Goal: Communication & Community: Answer question/provide support

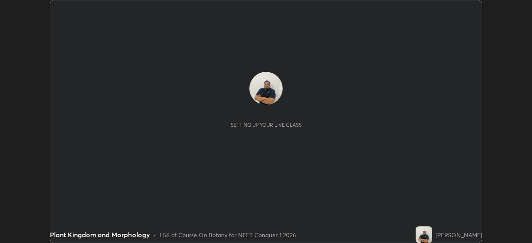
scroll to position [243, 532]
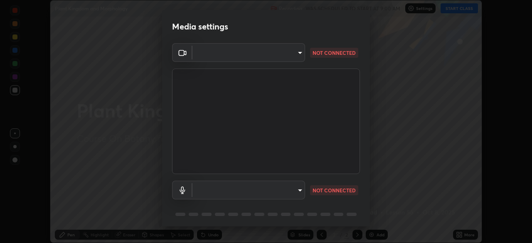
type input "d5d1096bb91751ddbc4e14a102c0e37309a205399cb77019be1f1076424a97fc"
type input "default"
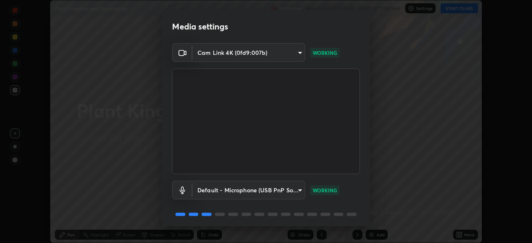
scroll to position [30, 0]
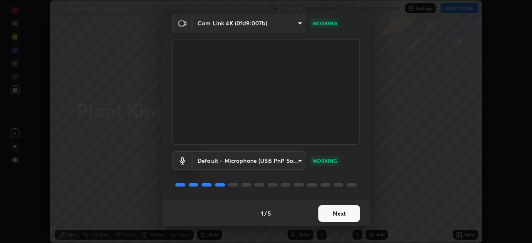
click at [323, 214] on button "Next" at bounding box center [340, 213] width 42 height 17
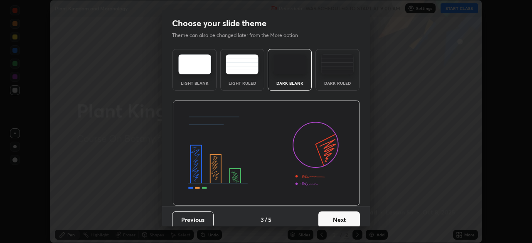
click at [331, 217] on button "Next" at bounding box center [340, 220] width 42 height 17
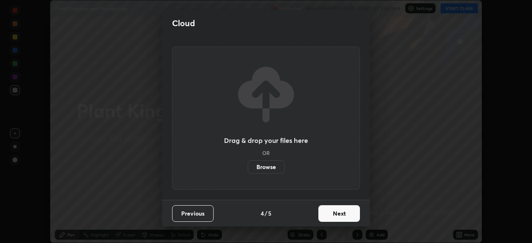
click at [329, 218] on button "Next" at bounding box center [340, 213] width 42 height 17
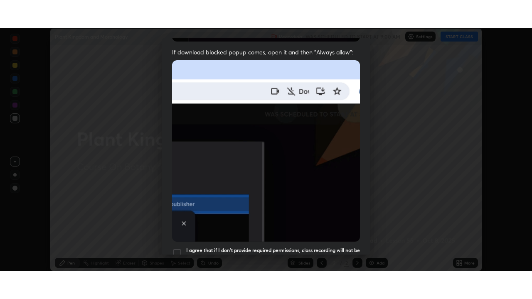
scroll to position [199, 0]
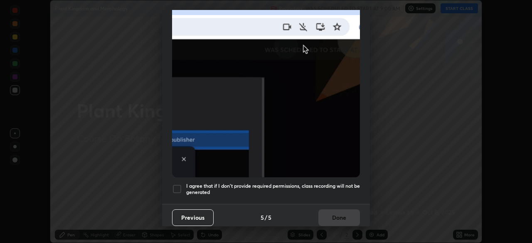
click at [180, 186] on div at bounding box center [177, 189] width 10 height 10
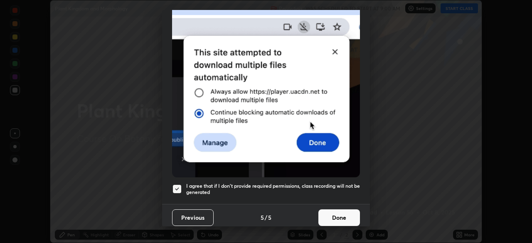
click at [328, 211] on button "Done" at bounding box center [340, 218] width 42 height 17
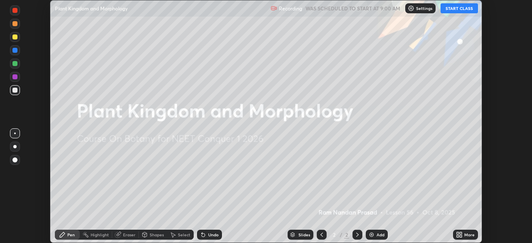
click at [453, 10] on button "START CLASS" at bounding box center [459, 8] width 37 height 10
click at [467, 233] on div "More" at bounding box center [470, 235] width 10 height 4
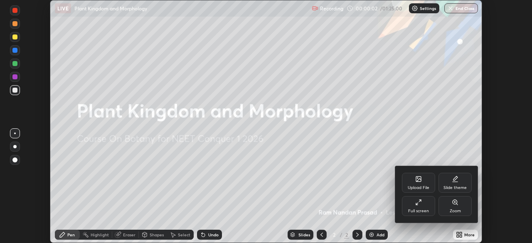
click at [419, 205] on icon at bounding box center [418, 202] width 7 height 7
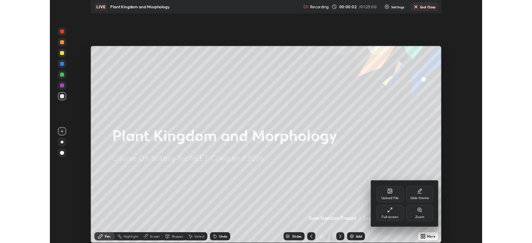
scroll to position [299, 532]
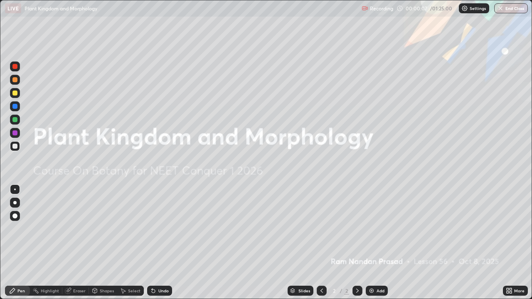
click at [357, 243] on icon at bounding box center [357, 291] width 7 height 7
click at [378, 243] on div "Add" at bounding box center [381, 291] width 8 height 4
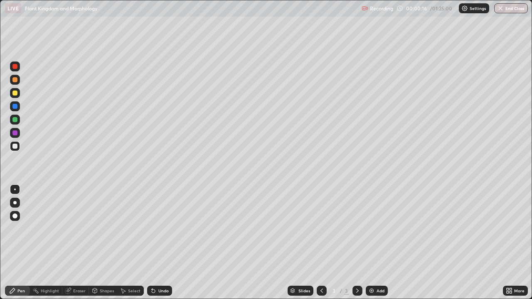
click at [17, 94] on div at bounding box center [14, 93] width 5 height 5
click at [16, 148] on div at bounding box center [14, 146] width 5 height 5
click at [378, 243] on div "Add" at bounding box center [381, 291] width 8 height 4
click at [379, 243] on div "Add" at bounding box center [381, 291] width 8 height 4
click at [79, 243] on div "Eraser" at bounding box center [79, 291] width 12 height 4
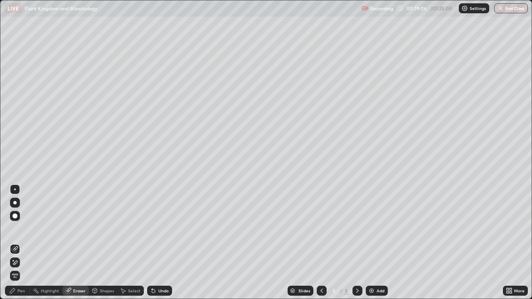
click at [25, 243] on div "Pen" at bounding box center [17, 291] width 25 height 10
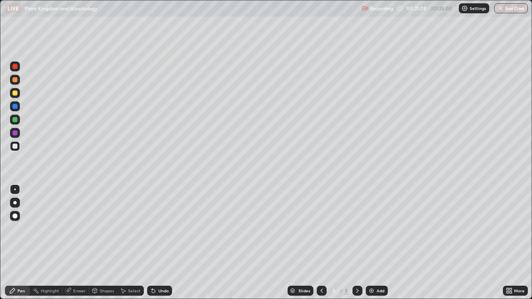
click at [378, 243] on div "Add" at bounding box center [381, 291] width 8 height 4
click at [514, 243] on div "More" at bounding box center [515, 291] width 25 height 10
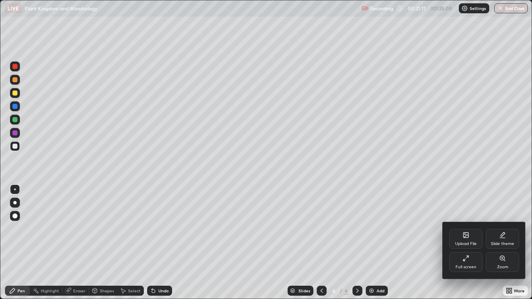
click at [464, 243] on div "Full screen" at bounding box center [466, 262] width 33 height 20
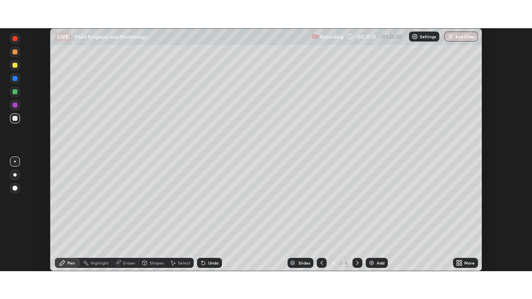
scroll to position [41345, 41056]
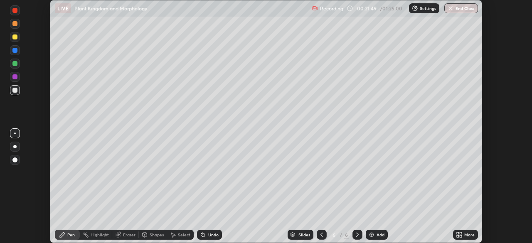
click at [324, 234] on div at bounding box center [322, 235] width 10 height 10
click at [321, 235] on icon at bounding box center [322, 235] width 7 height 7
click at [356, 234] on icon at bounding box center [357, 235] width 7 height 7
click at [356, 233] on icon at bounding box center [357, 235] width 7 height 7
click at [464, 234] on div "More" at bounding box center [465, 235] width 25 height 10
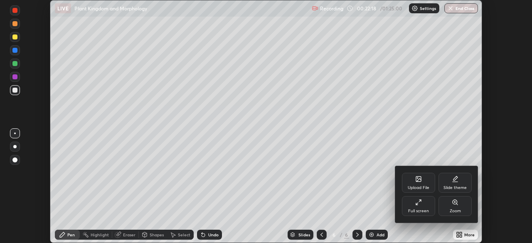
click at [425, 203] on div "Full screen" at bounding box center [418, 206] width 33 height 20
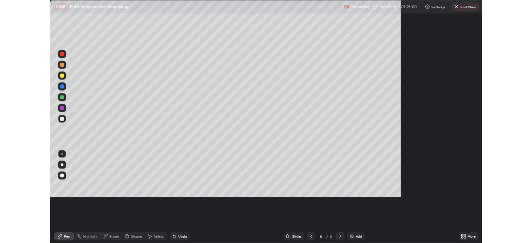
scroll to position [299, 532]
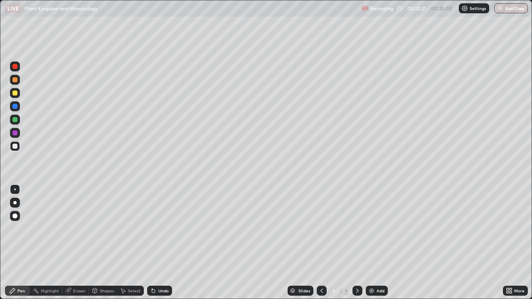
click at [513, 243] on div "More" at bounding box center [515, 291] width 25 height 10
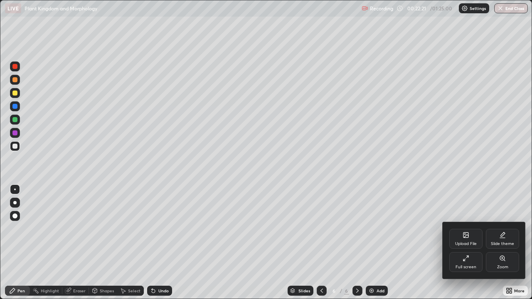
click at [460, 243] on div "Full screen" at bounding box center [466, 262] width 33 height 20
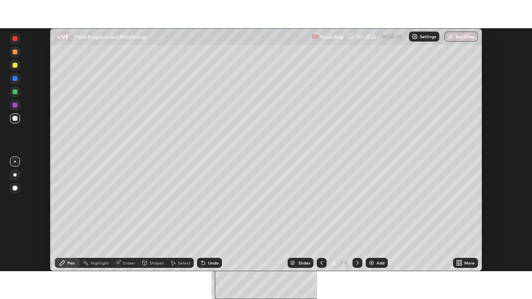
scroll to position [41345, 41056]
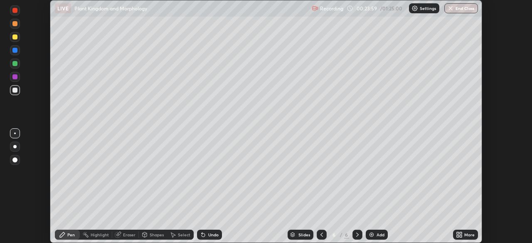
click at [17, 39] on div at bounding box center [15, 37] width 10 height 10
click at [68, 233] on div "Pen" at bounding box center [70, 235] width 7 height 4
click at [463, 236] on div "More" at bounding box center [465, 235] width 25 height 10
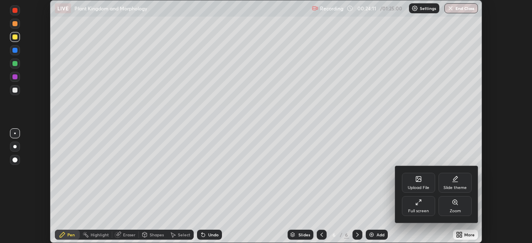
click at [423, 205] on div "Full screen" at bounding box center [418, 206] width 33 height 20
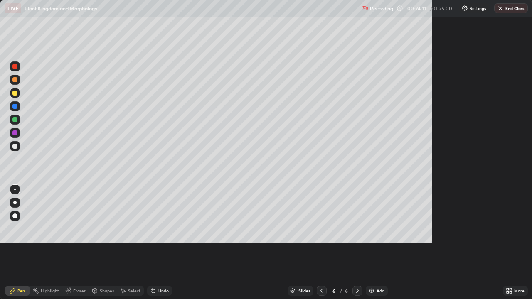
scroll to position [299, 532]
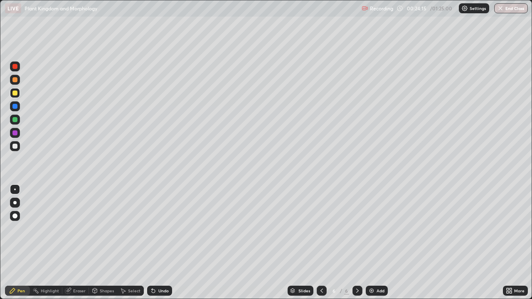
click at [21, 243] on div "Pen" at bounding box center [20, 291] width 7 height 4
click at [22, 243] on div "Pen" at bounding box center [20, 291] width 7 height 4
click at [81, 243] on div "Eraser" at bounding box center [79, 291] width 12 height 4
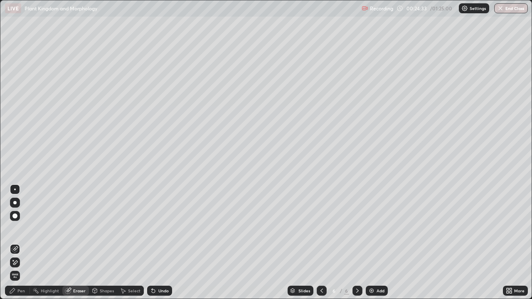
click at [21, 243] on div "Pen" at bounding box center [20, 291] width 7 height 4
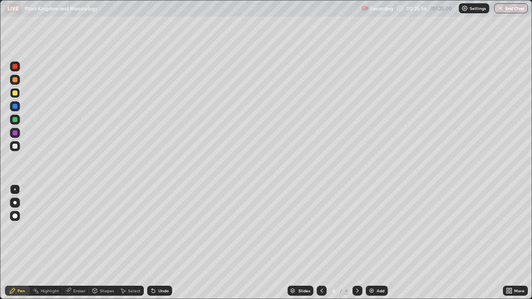
click at [472, 10] on p "Settings" at bounding box center [478, 8] width 16 height 4
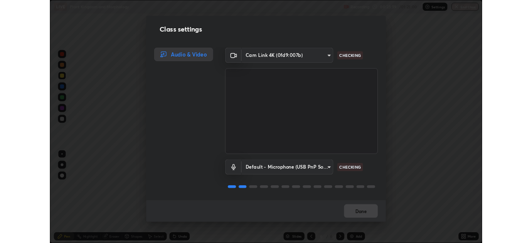
scroll to position [1, 0]
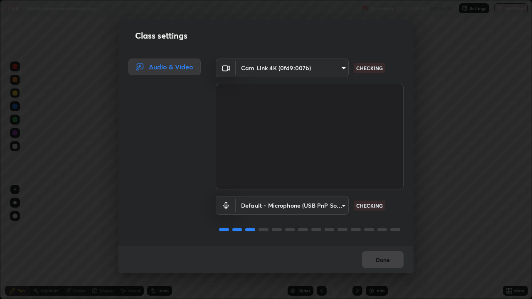
click at [339, 207] on body "Erase all LIVE Plant Kingdom and Morphology Recording 00:26:02 / 01:25:00 Setti…" at bounding box center [266, 149] width 532 height 299
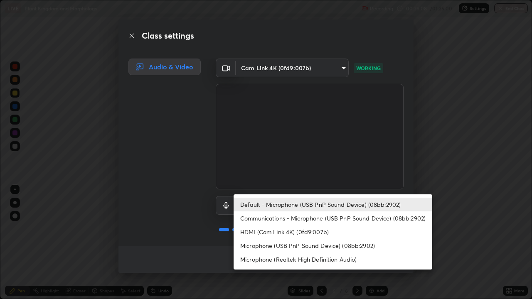
click at [296, 203] on li "Default - Microphone (USB PnP Sound Device) (08bb:2902)" at bounding box center [333, 205] width 199 height 14
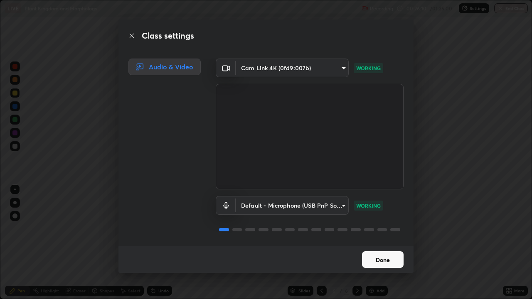
click at [381, 243] on button "Done" at bounding box center [383, 260] width 42 height 17
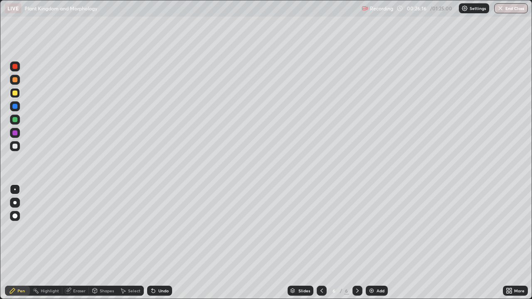
click at [21, 243] on div "Pen" at bounding box center [20, 291] width 7 height 4
click at [24, 243] on div "Pen" at bounding box center [20, 291] width 7 height 4
click at [161, 243] on div "Undo" at bounding box center [163, 291] width 10 height 4
click at [159, 243] on div "Undo" at bounding box center [159, 291] width 25 height 10
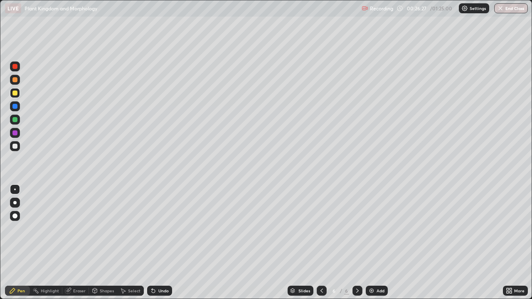
click at [158, 243] on div "Undo" at bounding box center [163, 291] width 10 height 4
click at [161, 243] on div "Undo" at bounding box center [163, 291] width 10 height 4
click at [159, 243] on div "Undo" at bounding box center [163, 291] width 10 height 4
click at [161, 243] on div "Undo" at bounding box center [163, 291] width 10 height 4
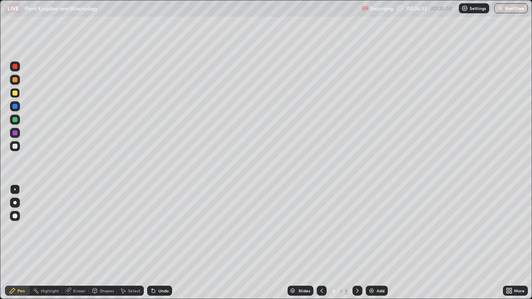
click at [160, 243] on div "Undo" at bounding box center [163, 291] width 10 height 4
click at [18, 243] on div "Pen" at bounding box center [20, 291] width 7 height 4
click at [15, 147] on div at bounding box center [14, 146] width 5 height 5
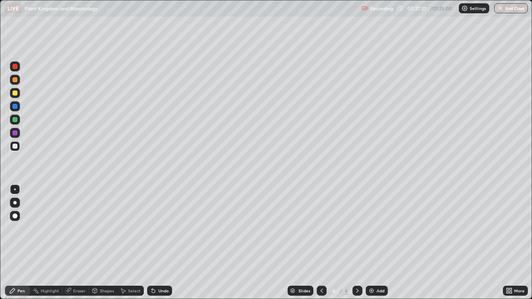
click at [17, 147] on div at bounding box center [14, 146] width 5 height 5
click at [378, 243] on div "Add" at bounding box center [381, 291] width 8 height 4
click at [81, 243] on div "Eraser" at bounding box center [79, 291] width 12 height 4
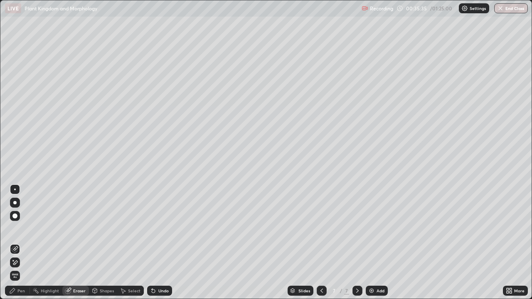
click at [22, 243] on div "Pen" at bounding box center [20, 291] width 7 height 4
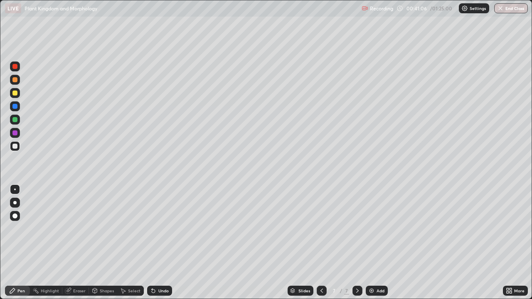
click at [381, 243] on div "Add" at bounding box center [381, 291] width 8 height 4
click at [15, 94] on div at bounding box center [14, 93] width 5 height 5
click at [79, 243] on div "Eraser" at bounding box center [79, 291] width 12 height 4
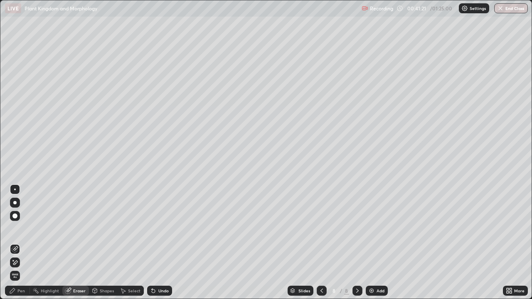
click at [20, 243] on div "Pen" at bounding box center [20, 291] width 7 height 4
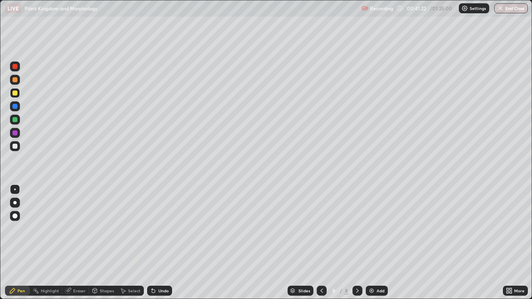
click at [17, 148] on div at bounding box center [14, 146] width 5 height 5
click at [78, 243] on div "Eraser" at bounding box center [79, 291] width 12 height 4
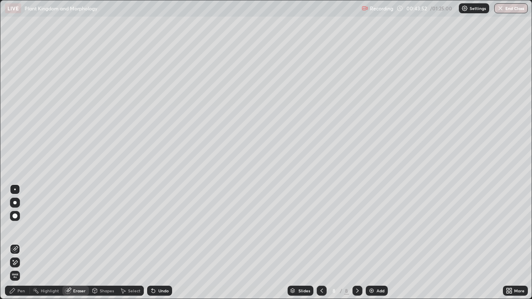
click at [20, 243] on div "Pen" at bounding box center [20, 291] width 7 height 4
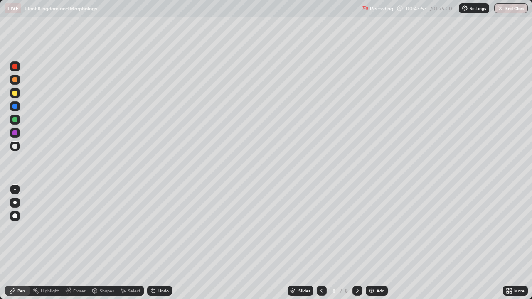
click at [15, 133] on div at bounding box center [14, 133] width 5 height 5
click at [17, 148] on div at bounding box center [15, 146] width 10 height 10
click at [378, 243] on div "Add" at bounding box center [381, 291] width 8 height 4
click at [74, 243] on div "Eraser" at bounding box center [79, 291] width 12 height 4
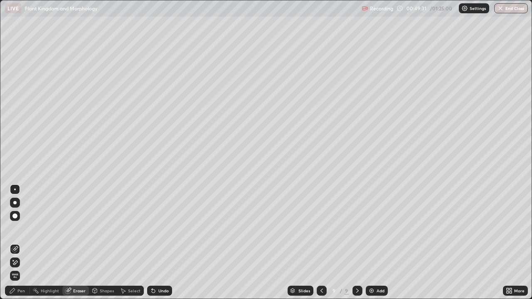
click at [23, 243] on div "Pen" at bounding box center [20, 291] width 7 height 4
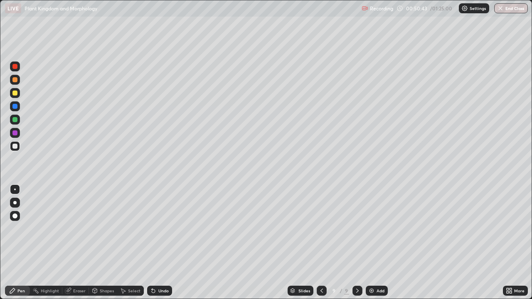
click at [79, 243] on div "Eraser" at bounding box center [79, 291] width 12 height 4
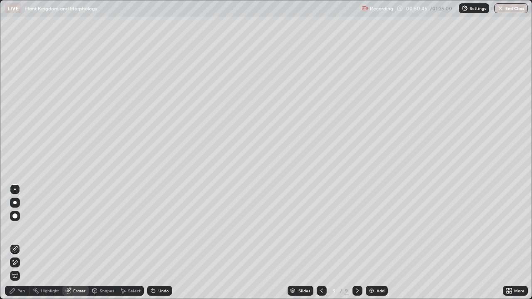
click at [21, 243] on div "Pen" at bounding box center [20, 291] width 7 height 4
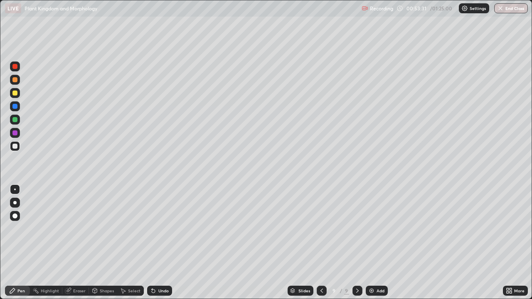
click at [377, 243] on div "Add" at bounding box center [381, 291] width 8 height 4
click at [511, 243] on icon at bounding box center [511, 290] width 2 height 2
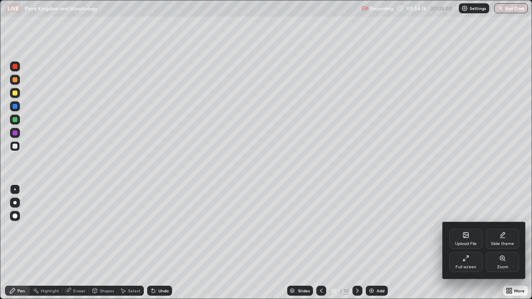
click at [456, 243] on div "Full screen" at bounding box center [466, 262] width 33 height 20
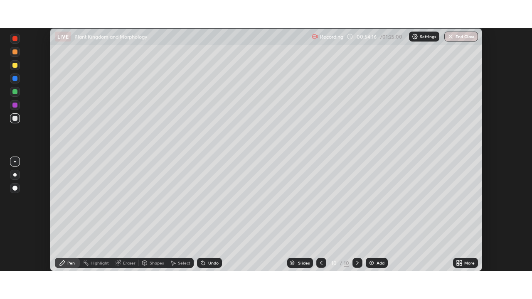
scroll to position [41345, 41056]
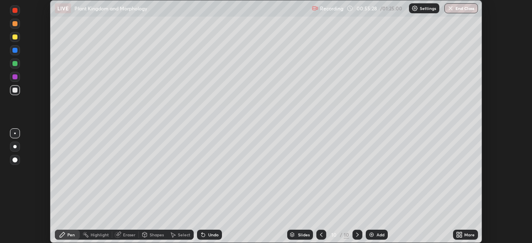
click at [19, 74] on div at bounding box center [15, 77] width 10 height 10
click at [18, 90] on div at bounding box center [15, 90] width 10 height 10
click at [18, 79] on div at bounding box center [15, 77] width 10 height 10
click at [17, 91] on div at bounding box center [14, 90] width 5 height 5
click at [129, 234] on div "Eraser" at bounding box center [129, 235] width 12 height 4
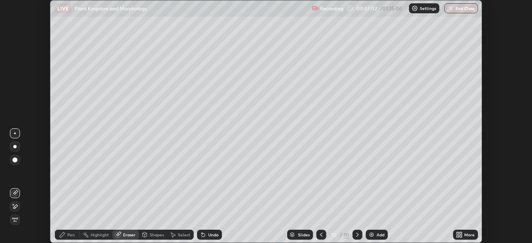
click at [470, 231] on div "More" at bounding box center [465, 235] width 25 height 10
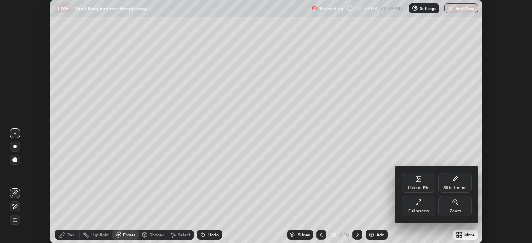
click at [427, 203] on div "Full screen" at bounding box center [418, 206] width 33 height 20
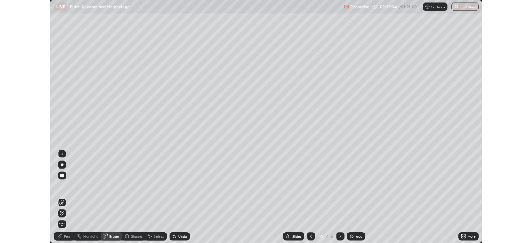
scroll to position [299, 532]
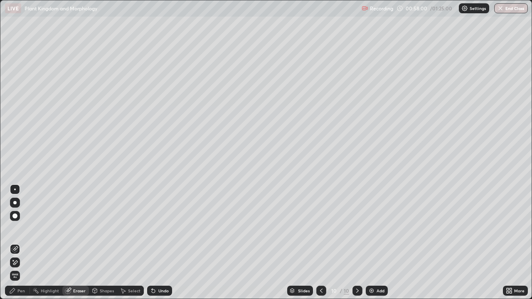
click at [375, 243] on div "Add" at bounding box center [377, 291] width 22 height 10
click at [21, 243] on div "Pen" at bounding box center [20, 291] width 7 height 4
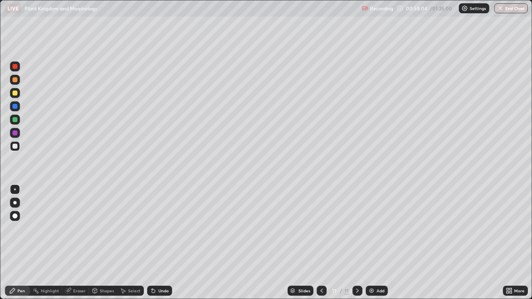
click at [16, 122] on div at bounding box center [14, 119] width 5 height 5
click at [17, 146] on div at bounding box center [14, 146] width 5 height 5
click at [376, 243] on div "Add" at bounding box center [377, 291] width 22 height 10
click at [17, 120] on div at bounding box center [14, 119] width 5 height 5
click at [360, 243] on icon at bounding box center [357, 291] width 7 height 7
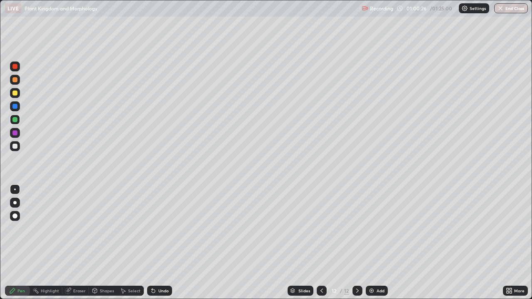
click at [322, 243] on icon at bounding box center [322, 291] width 7 height 7
click at [15, 146] on div at bounding box center [14, 146] width 5 height 5
click at [77, 243] on div "Eraser" at bounding box center [79, 291] width 12 height 4
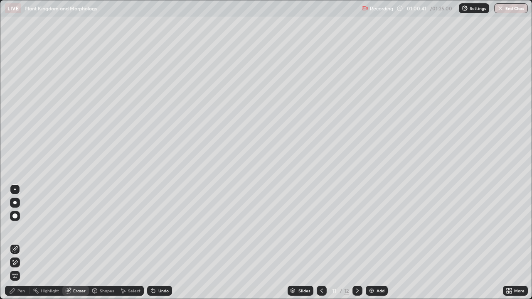
click at [17, 243] on div "Pen" at bounding box center [20, 291] width 7 height 4
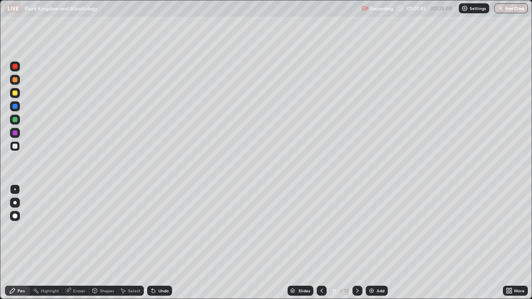
click at [77, 243] on div "Eraser" at bounding box center [79, 291] width 12 height 4
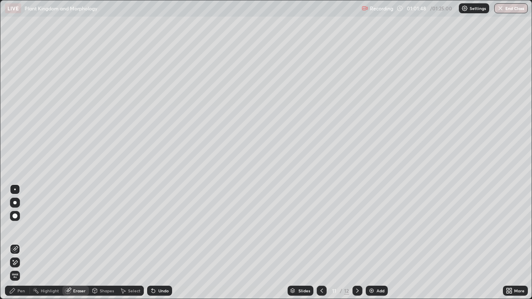
click at [21, 243] on div "Pen" at bounding box center [20, 291] width 7 height 4
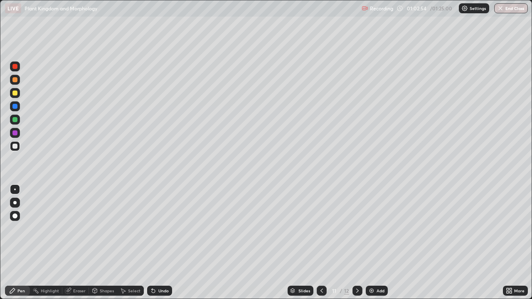
click at [79, 243] on div "Eraser" at bounding box center [75, 291] width 27 height 10
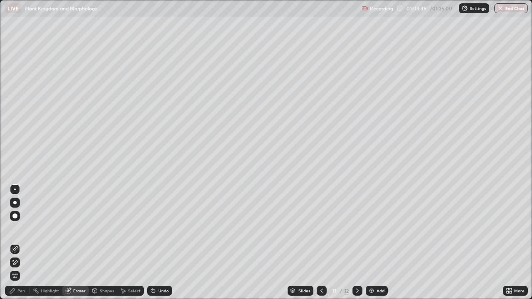
click at [25, 243] on div "Pen" at bounding box center [20, 291] width 7 height 4
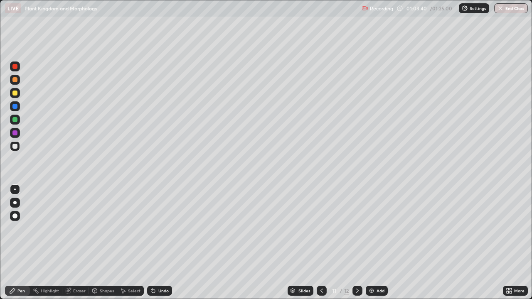
click at [75, 243] on div "Eraser" at bounding box center [79, 291] width 12 height 4
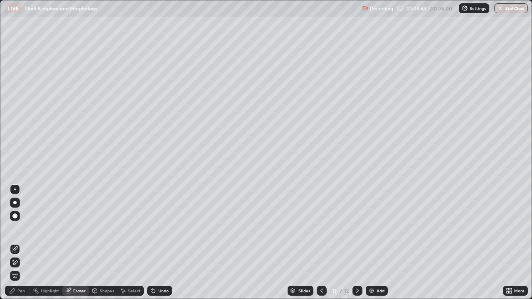
click at [22, 243] on div "Pen" at bounding box center [20, 291] width 7 height 4
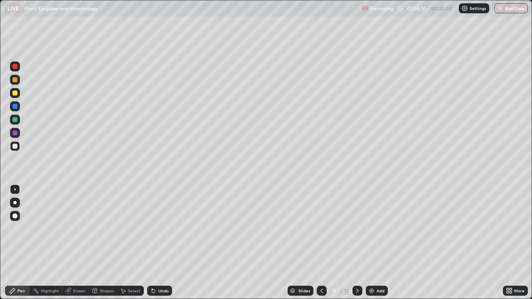
click at [380, 243] on div "Add" at bounding box center [381, 291] width 8 height 4
click at [78, 243] on div "Eraser" at bounding box center [79, 291] width 12 height 4
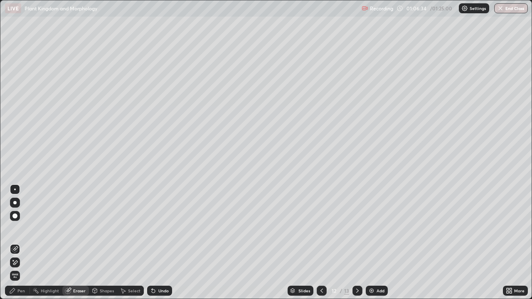
click at [21, 243] on div "Pen" at bounding box center [20, 291] width 7 height 4
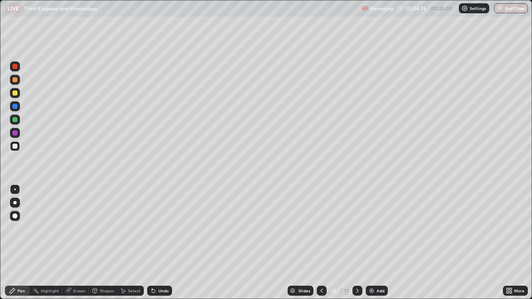
click at [320, 243] on icon at bounding box center [322, 291] width 7 height 7
click at [369, 243] on img at bounding box center [371, 291] width 7 height 7
click at [15, 94] on div at bounding box center [14, 93] width 5 height 5
click at [17, 147] on div at bounding box center [14, 146] width 5 height 5
click at [15, 120] on div at bounding box center [14, 119] width 5 height 5
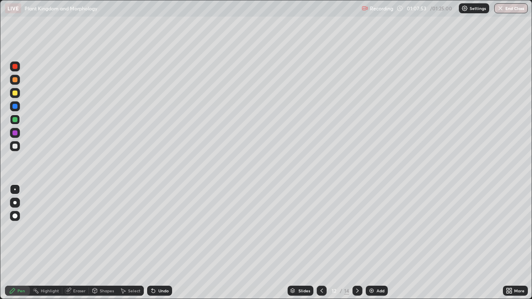
click at [17, 148] on div at bounding box center [14, 146] width 5 height 5
click at [17, 108] on div at bounding box center [14, 106] width 5 height 5
click at [19, 146] on div at bounding box center [15, 146] width 10 height 10
click at [17, 122] on div at bounding box center [15, 120] width 10 height 10
click at [17, 107] on div at bounding box center [14, 106] width 5 height 5
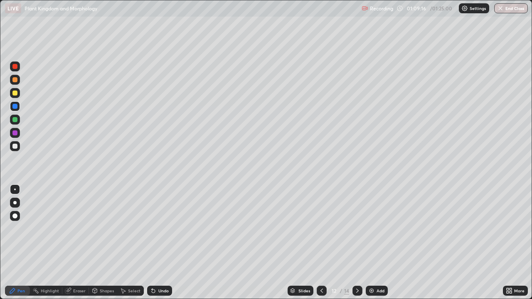
click at [17, 146] on div at bounding box center [14, 146] width 5 height 5
click at [321, 243] on icon at bounding box center [322, 291] width 7 height 7
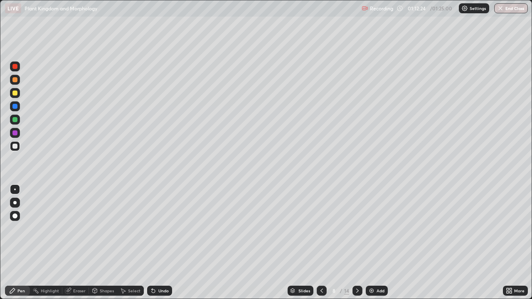
click at [317, 243] on div at bounding box center [322, 291] width 10 height 10
click at [319, 243] on icon at bounding box center [322, 291] width 7 height 7
click at [356, 243] on icon at bounding box center [357, 291] width 7 height 7
click at [361, 243] on div at bounding box center [358, 291] width 10 height 10
click at [357, 243] on icon at bounding box center [357, 291] width 7 height 7
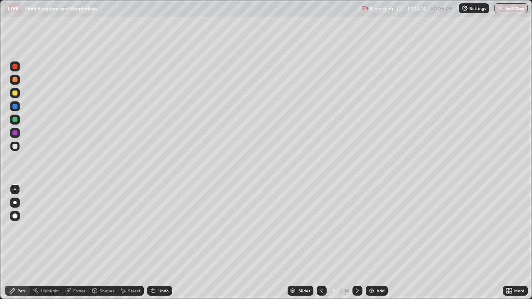
click at [361, 243] on div at bounding box center [358, 291] width 10 height 10
click at [360, 243] on icon at bounding box center [357, 291] width 7 height 7
click at [357, 243] on icon at bounding box center [357, 291] width 7 height 7
click at [514, 10] on button "End Class" at bounding box center [511, 8] width 34 height 10
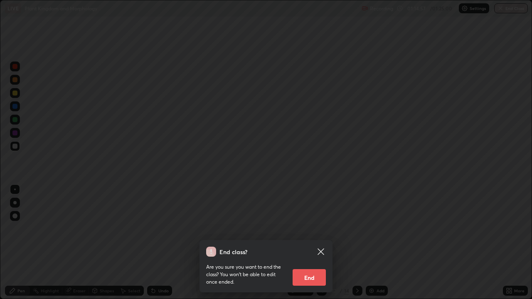
click at [314, 243] on button "End" at bounding box center [309, 277] width 33 height 17
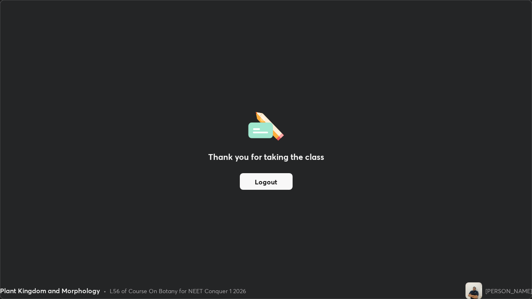
click at [283, 185] on button "Logout" at bounding box center [266, 181] width 53 height 17
click at [282, 184] on button "Logout" at bounding box center [266, 181] width 53 height 17
click at [283, 183] on button "Logout" at bounding box center [266, 181] width 53 height 17
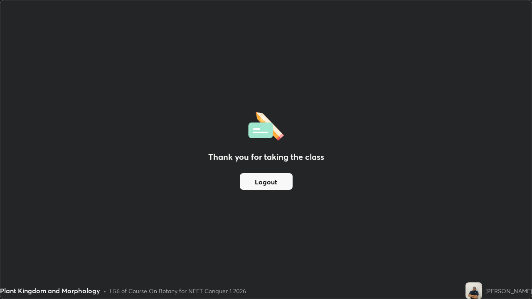
click at [466, 243] on img at bounding box center [474, 291] width 17 height 17
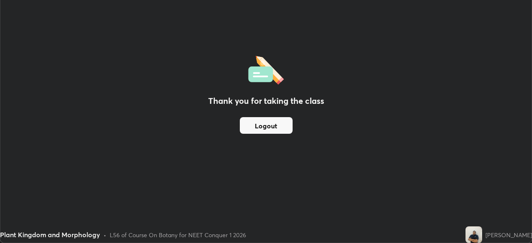
scroll to position [41345, 41056]
